Goal: Check status

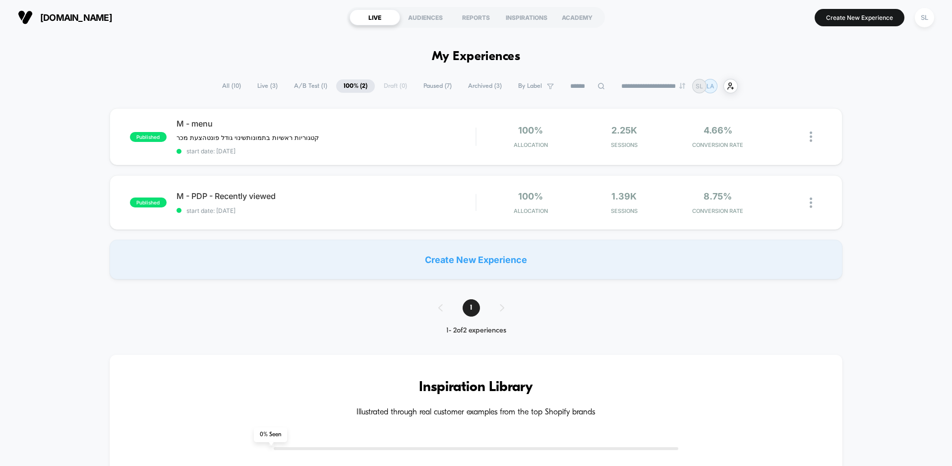
click at [108, 17] on span "[DOMAIN_NAME]" at bounding box center [76, 17] width 72 height 10
click at [307, 88] on span "A/B Test ( 1 )" at bounding box center [311, 85] width 48 height 13
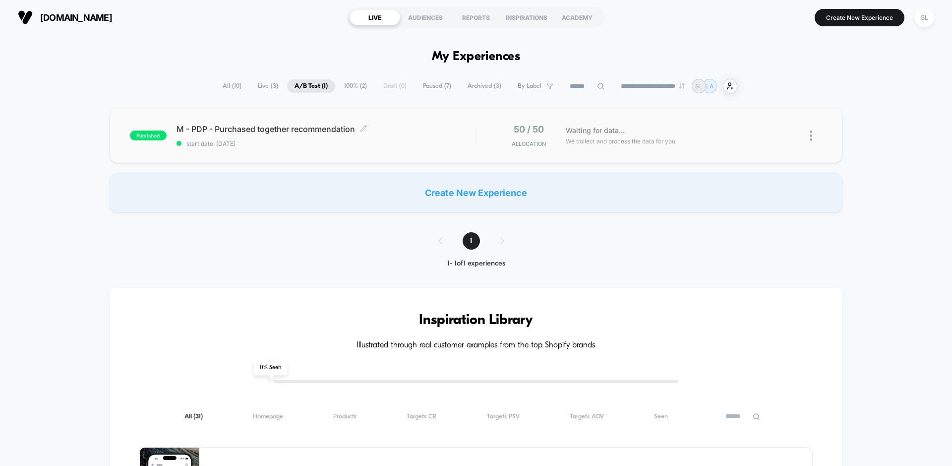
click at [470, 146] on span "start date: [DATE]" at bounding box center [326, 143] width 299 height 7
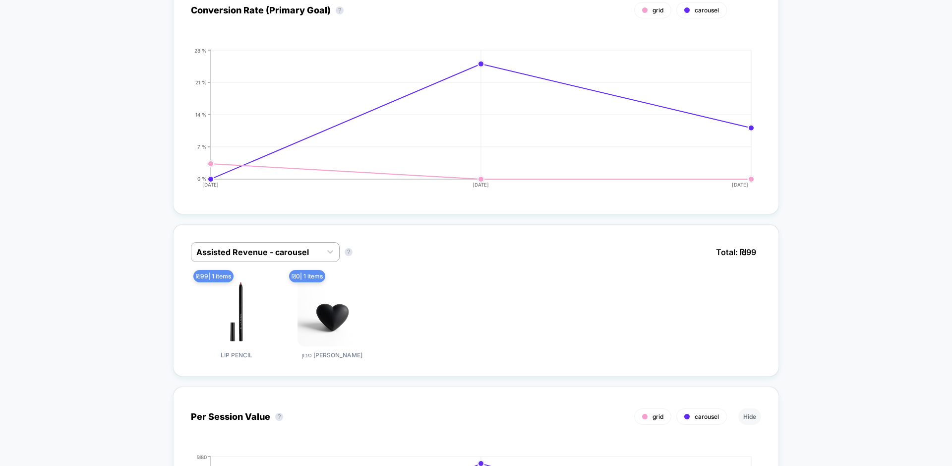
scroll to position [226, 0]
